Goal: Information Seeking & Learning: Learn about a topic

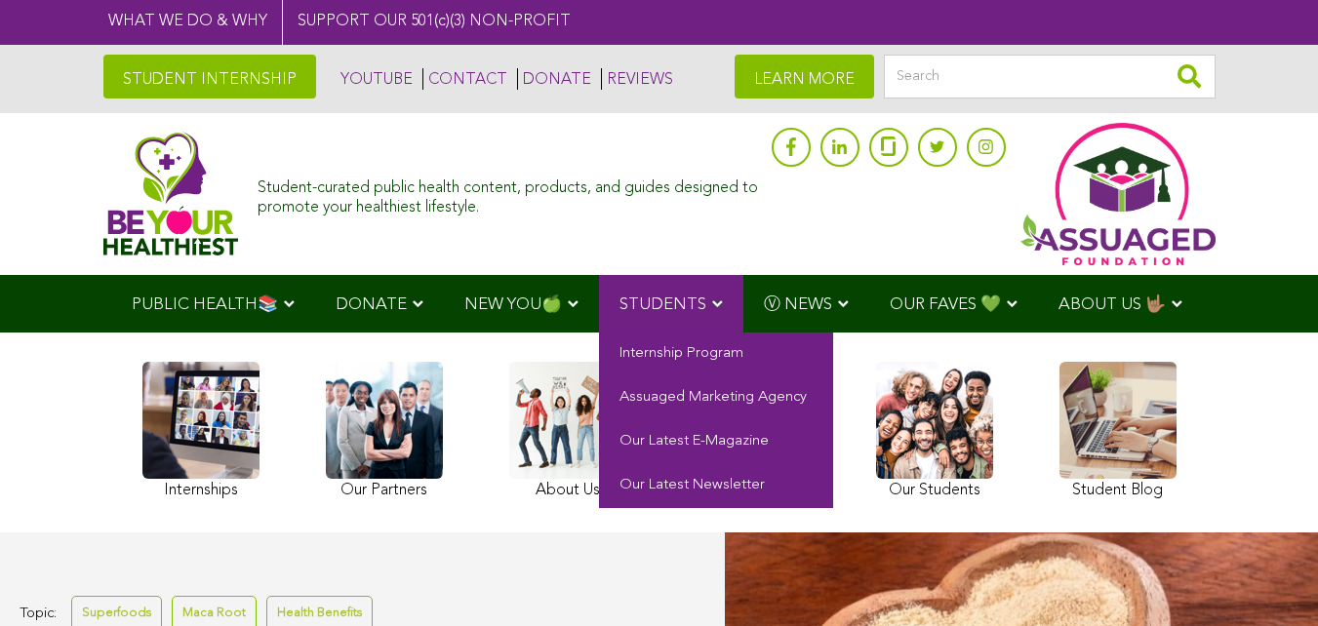
click at [691, 290] on link "STUDENTS" at bounding box center [671, 304] width 144 height 58
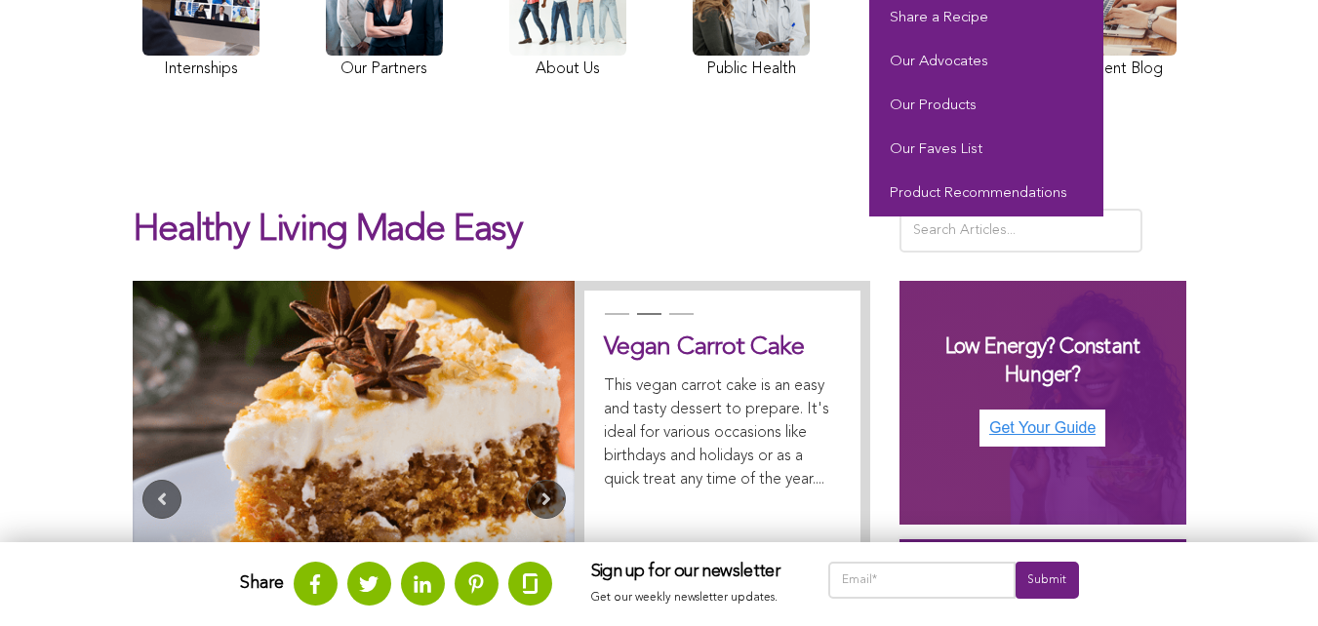
scroll to position [488, 0]
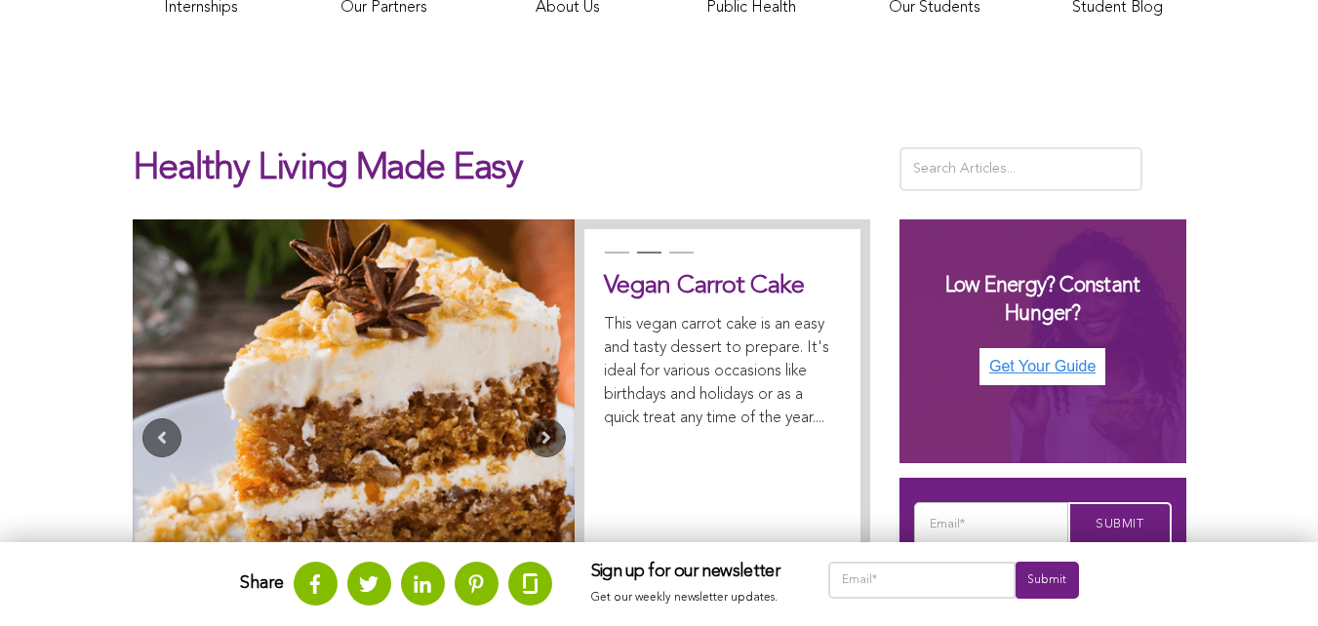
click at [633, 126] on div "Healthy Living Made Easy" at bounding box center [502, 164] width 738 height 109
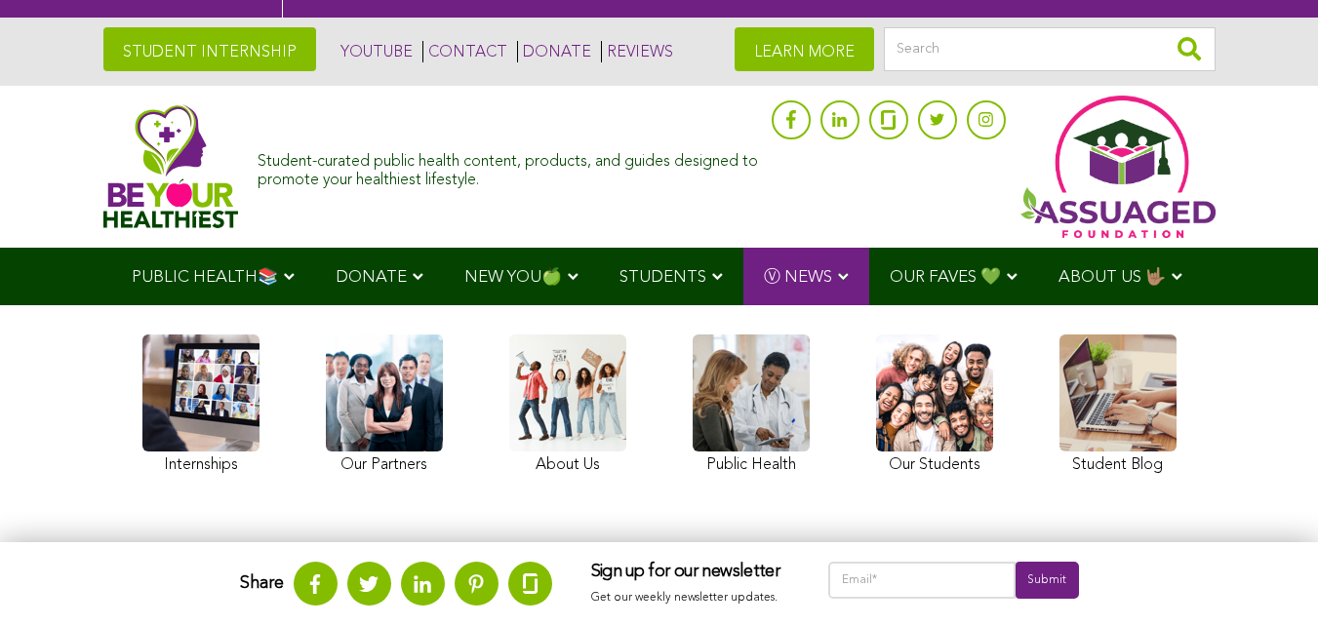
scroll to position [0, 0]
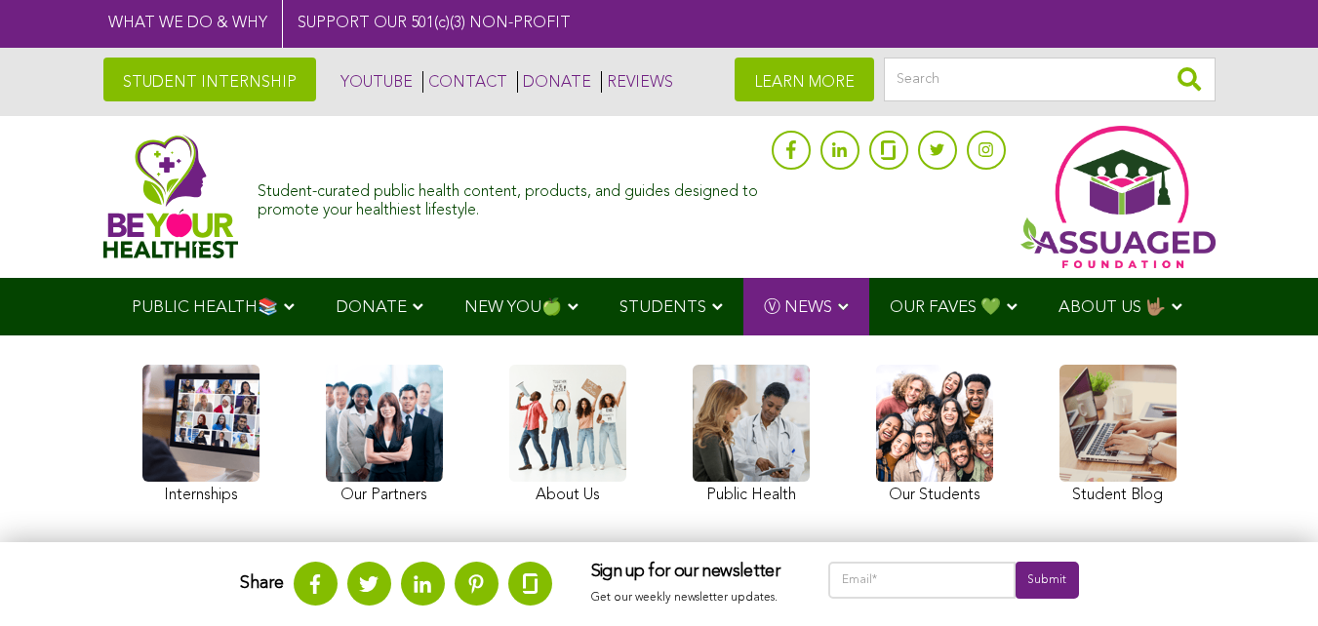
click at [209, 96] on link "STUDENT INTERNSHIP" at bounding box center [209, 80] width 213 height 44
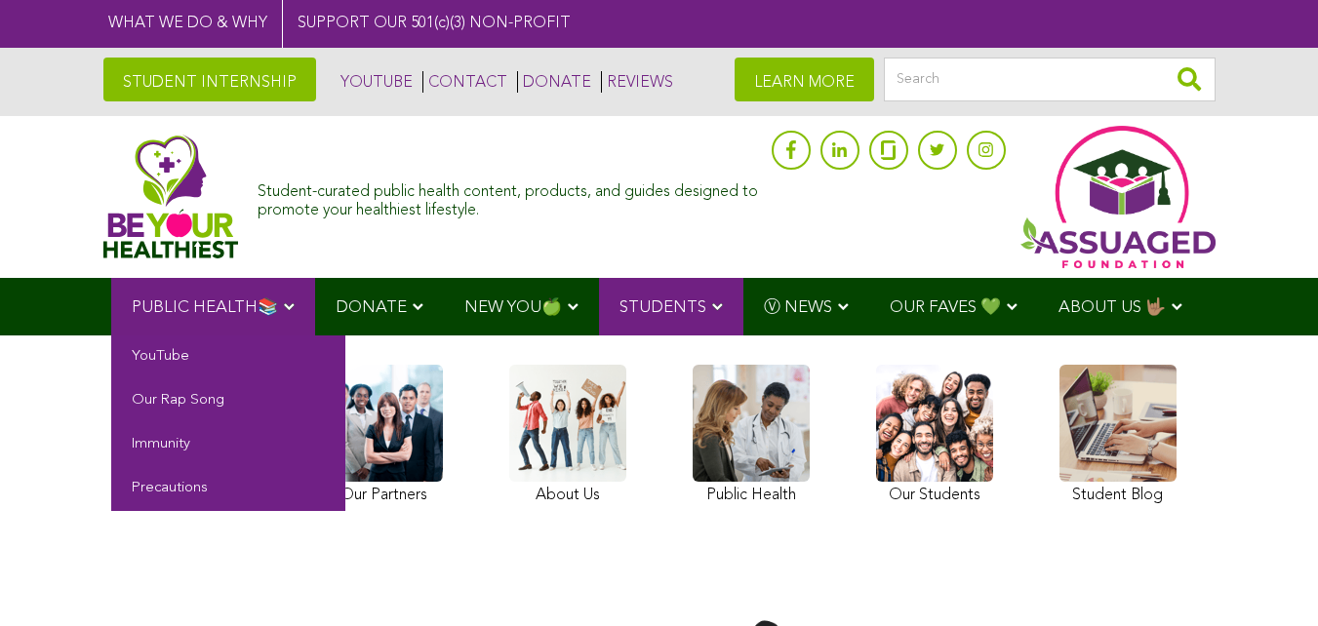
click at [305, 308] on link "PUBLIC HEALTH📚" at bounding box center [213, 307] width 204 height 58
